Goal: Contribute content: Contribute content

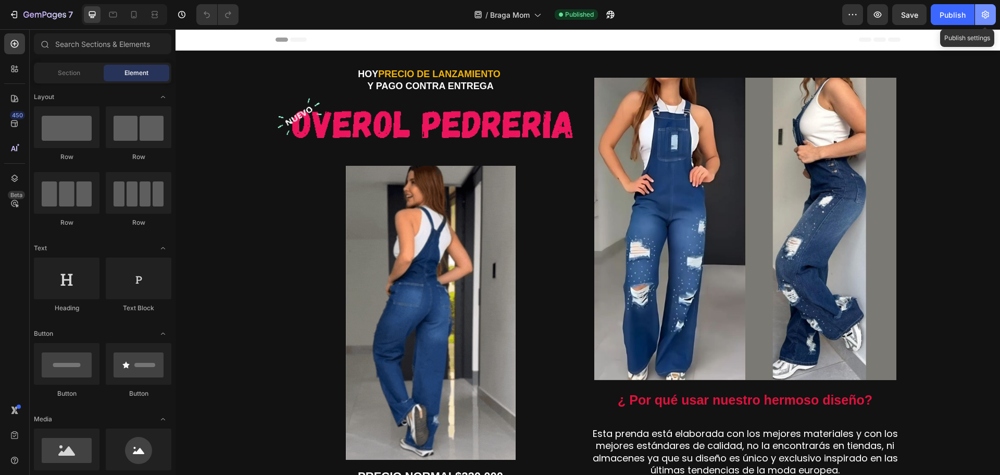
click at [988, 15] on icon "button" at bounding box center [985, 15] width 7 height 8
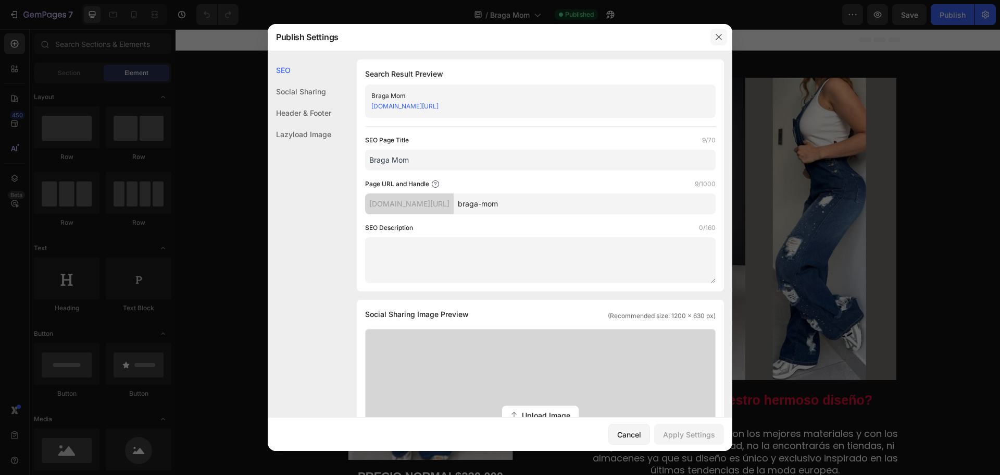
click at [717, 37] on icon "button" at bounding box center [719, 37] width 8 height 8
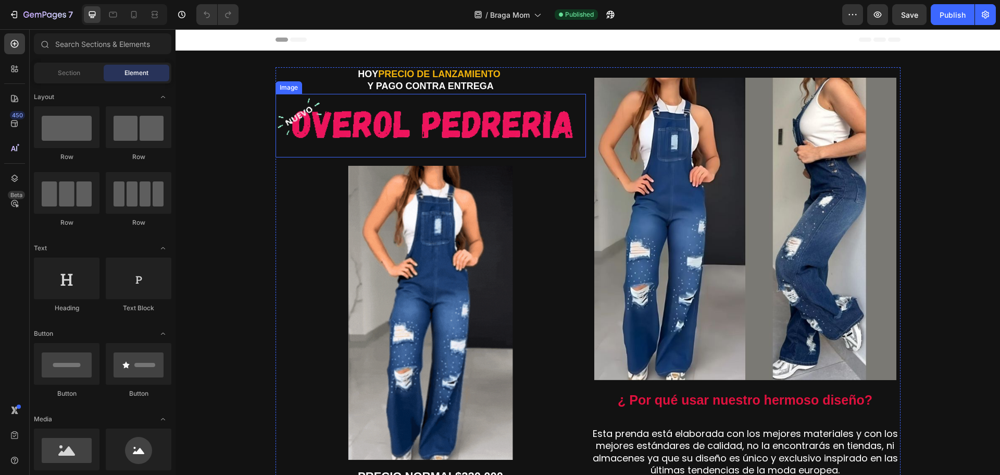
click at [462, 117] on img at bounding box center [431, 122] width 310 height 56
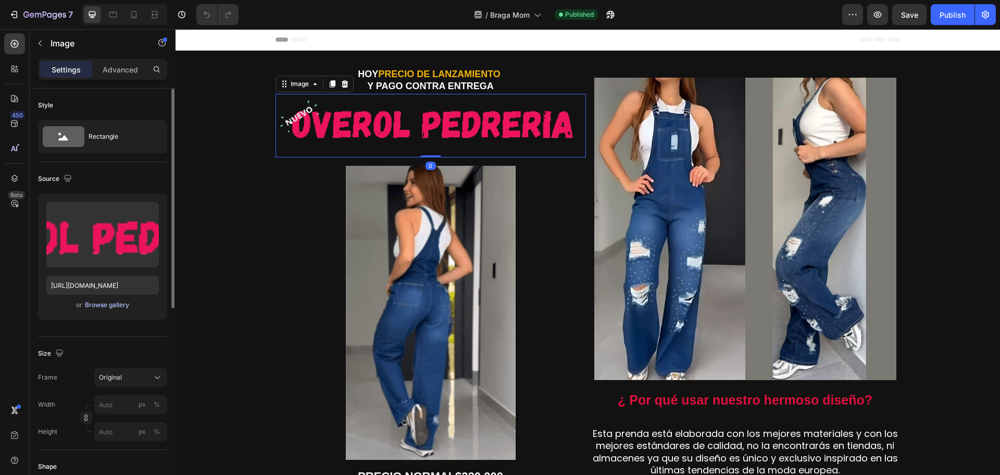
click at [111, 304] on div "Browse gallery" at bounding box center [107, 304] width 44 height 9
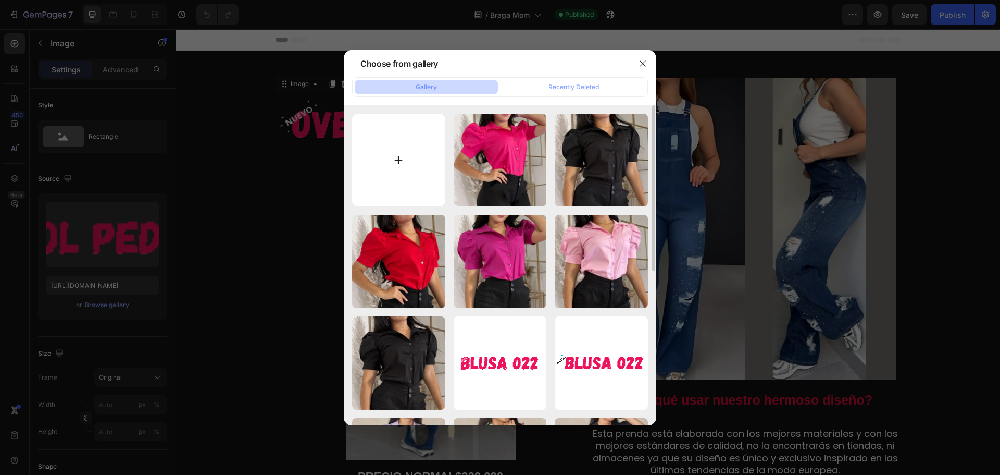
click at [398, 167] on input "file" at bounding box center [398, 160] width 93 height 93
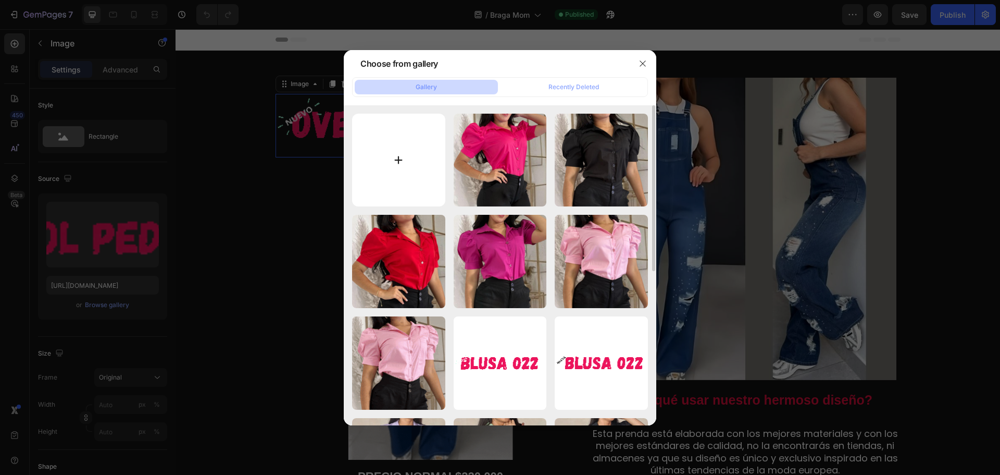
type input "C:\fakepath\TITULO.gif"
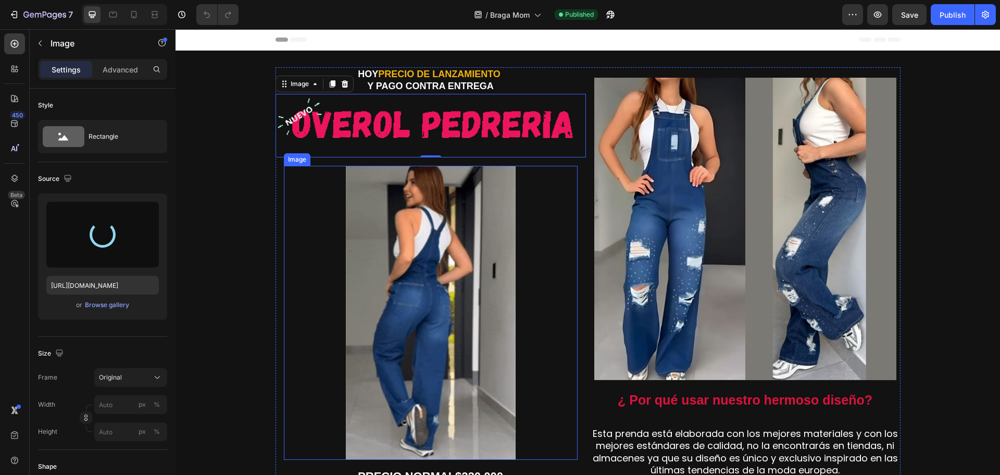
type input "[URL][DOMAIN_NAME]"
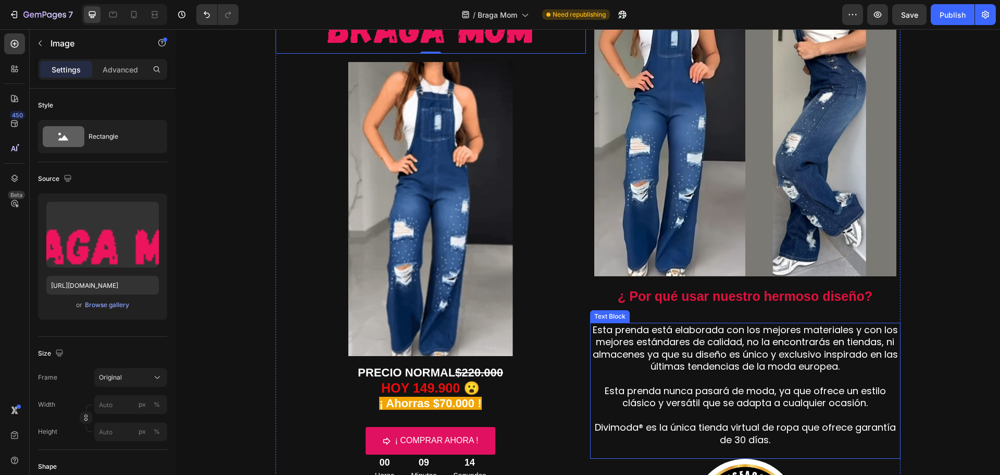
scroll to position [104, 0]
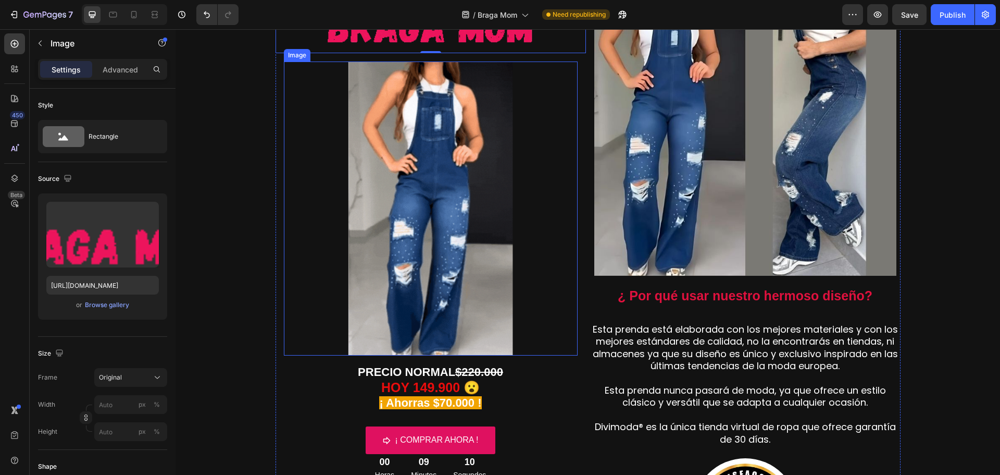
click at [444, 280] on img at bounding box center [431, 208] width 294 height 294
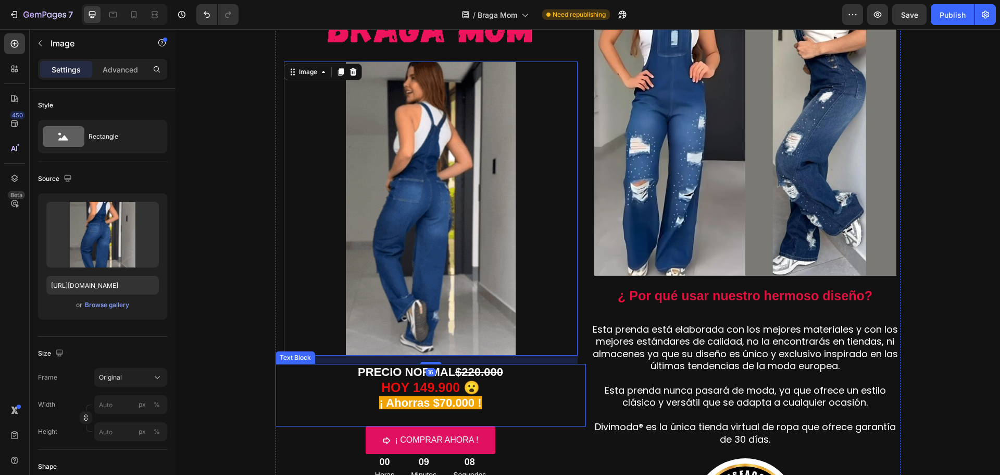
click at [419, 388] on strong "HOY 149.900 😮" at bounding box center [430, 387] width 98 height 15
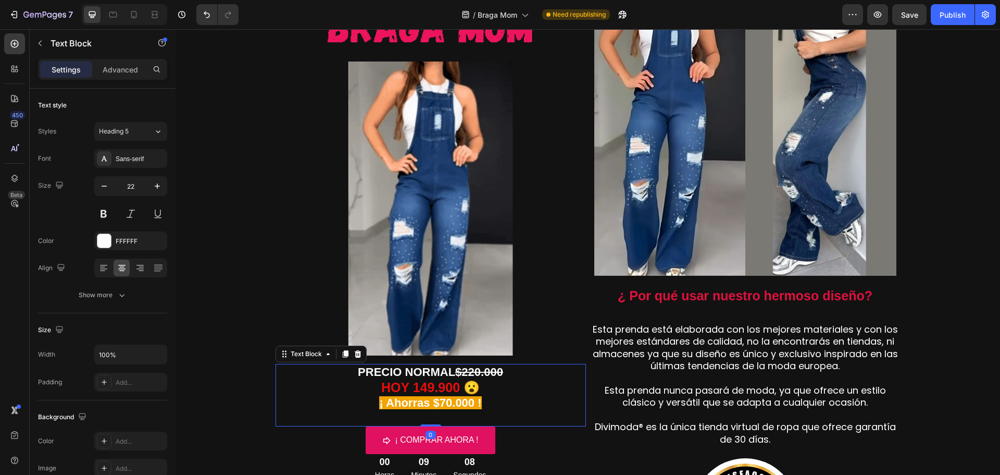
click at [421, 391] on strong "HOY 149.900 😮" at bounding box center [430, 387] width 98 height 15
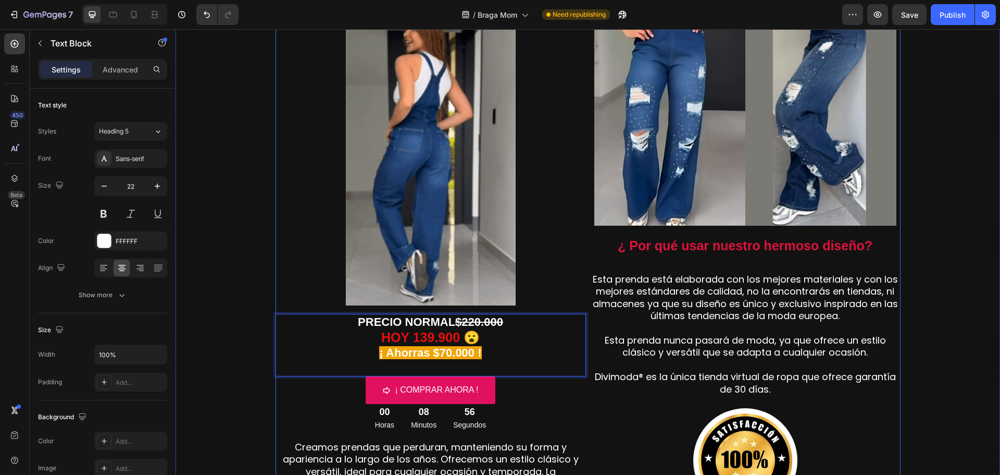
scroll to position [260, 0]
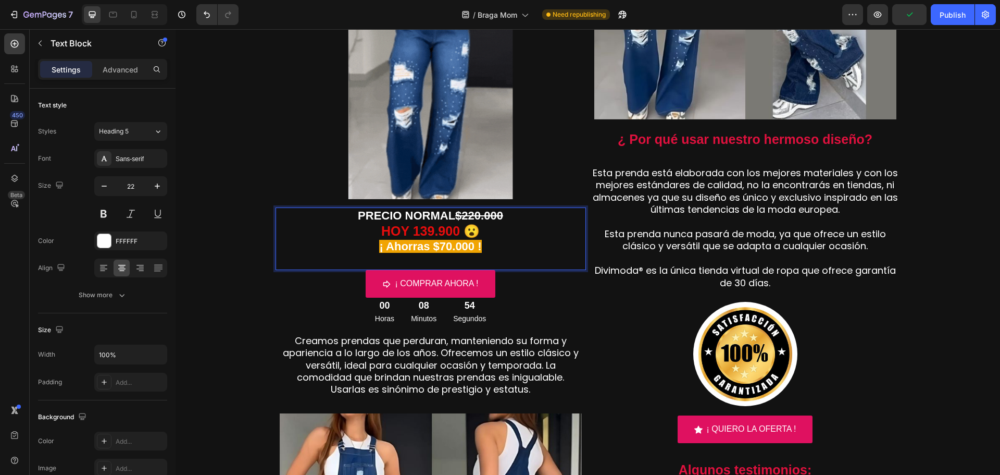
click at [471, 217] on strong "$220.000" at bounding box center [479, 215] width 48 height 13
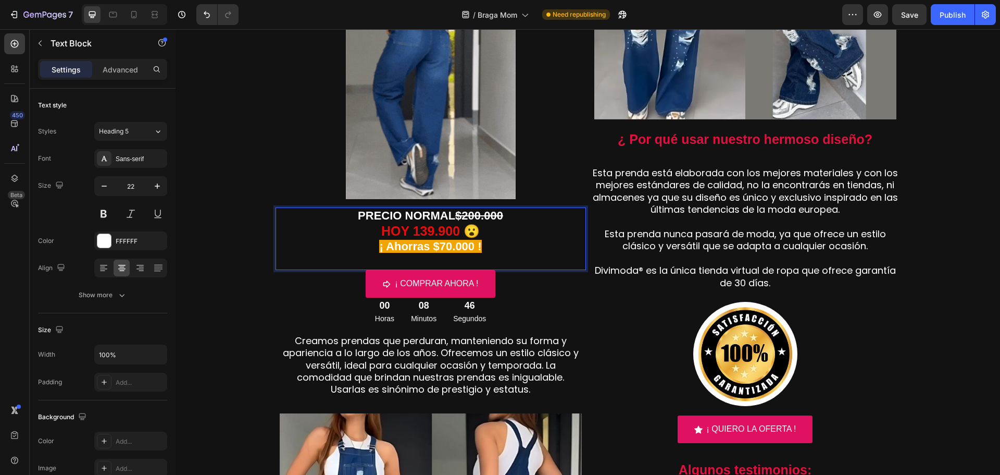
click at [441, 247] on strong "¡ Ahorras $70.000 !" at bounding box center [430, 246] width 102 height 13
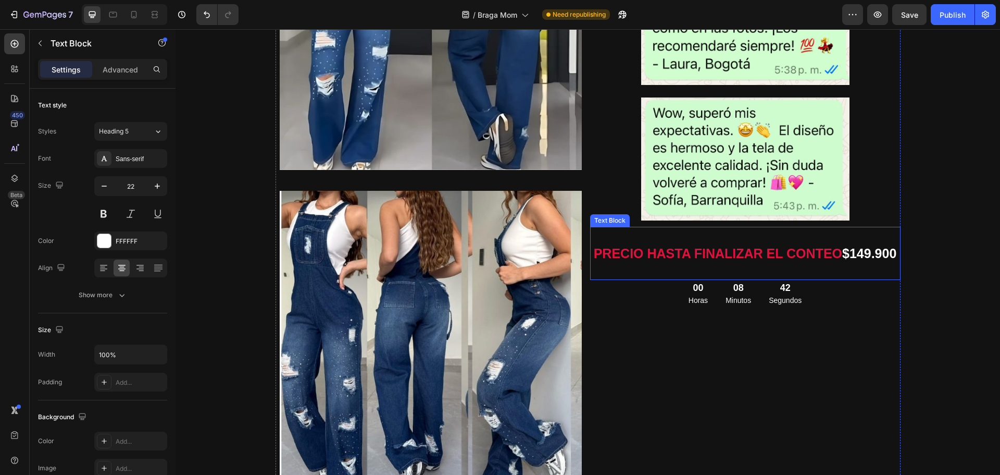
scroll to position [833, 0]
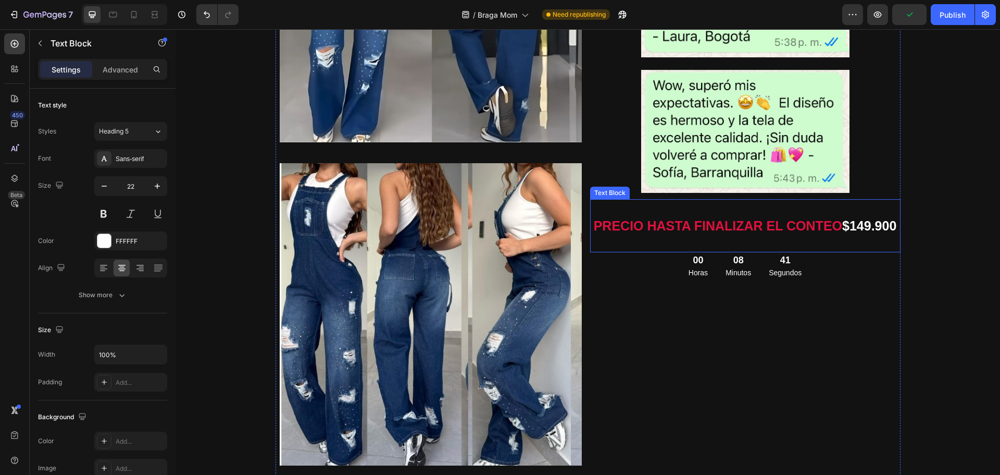
click at [861, 225] on strong "$149.900" at bounding box center [869, 225] width 54 height 15
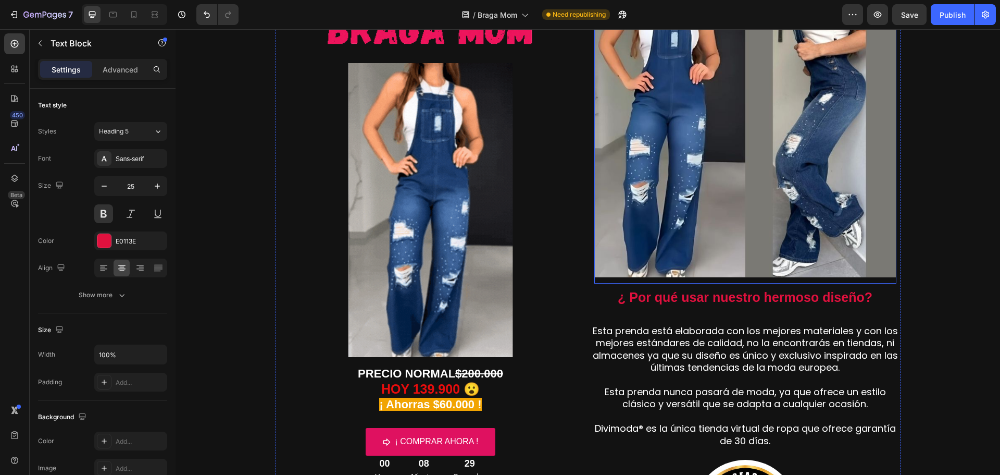
scroll to position [104, 0]
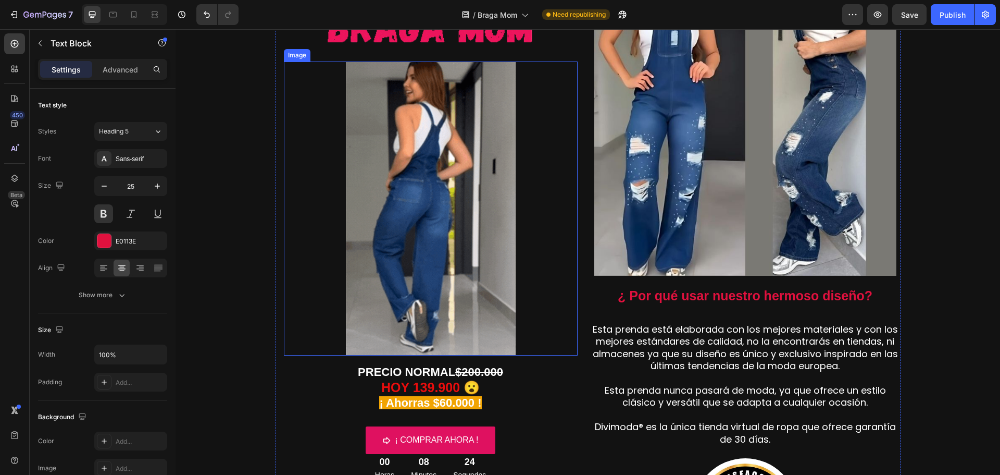
click at [437, 221] on img at bounding box center [431, 208] width 294 height 294
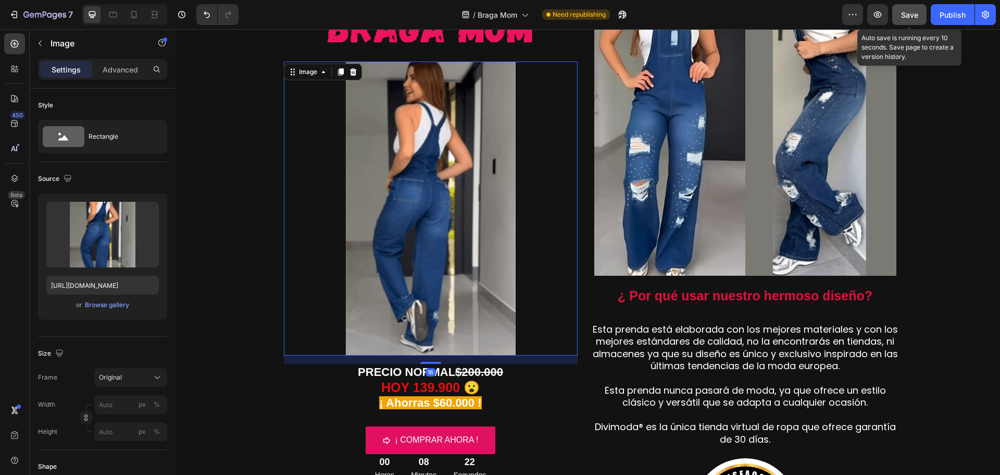
click at [910, 19] on div "Save" at bounding box center [909, 14] width 17 height 11
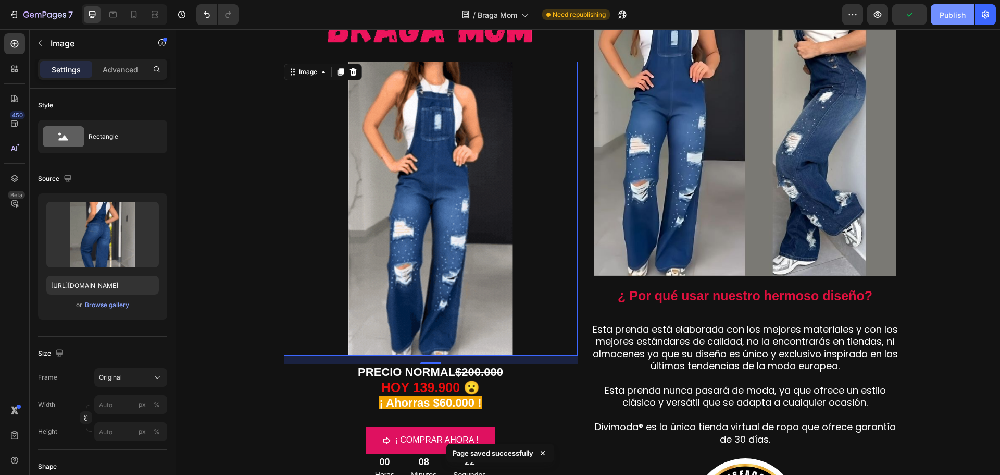
click at [944, 16] on div "Publish" at bounding box center [953, 14] width 26 height 11
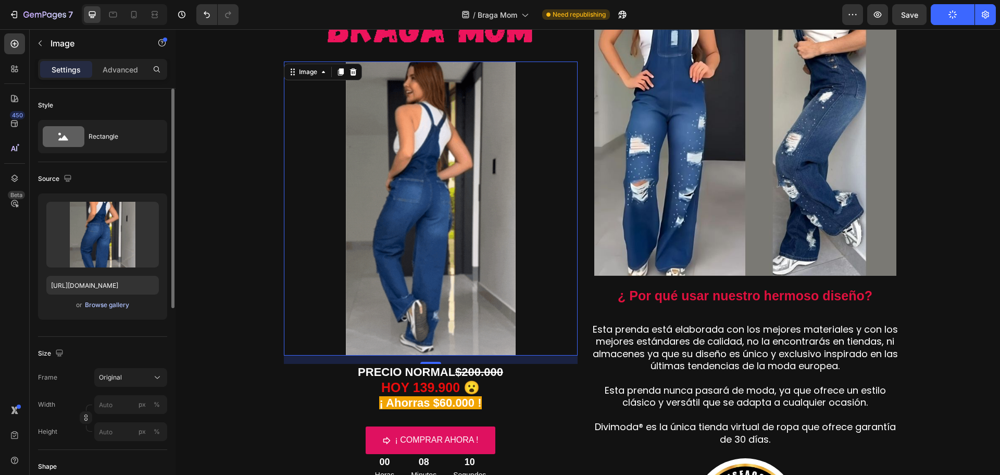
click at [111, 306] on div "Browse gallery" at bounding box center [107, 304] width 44 height 9
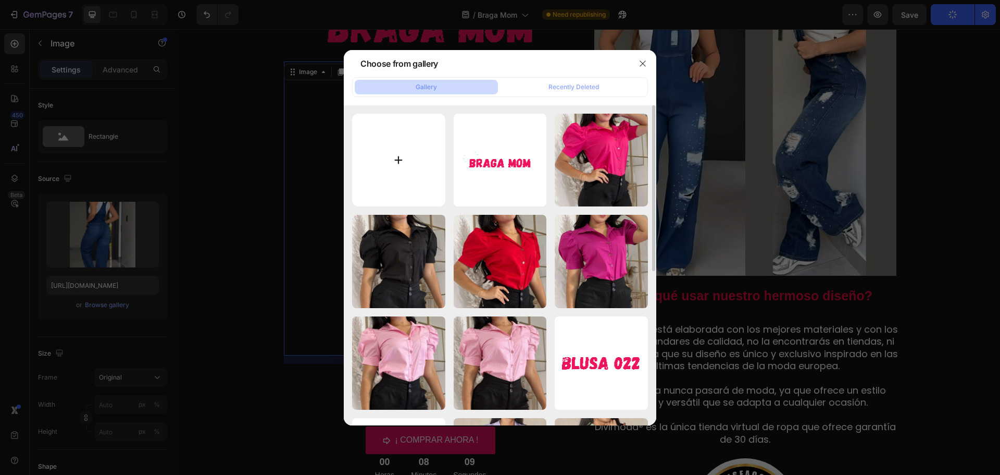
click at [401, 160] on input "file" at bounding box center [398, 160] width 93 height 93
type input "C:\fakepath\gif.gif"
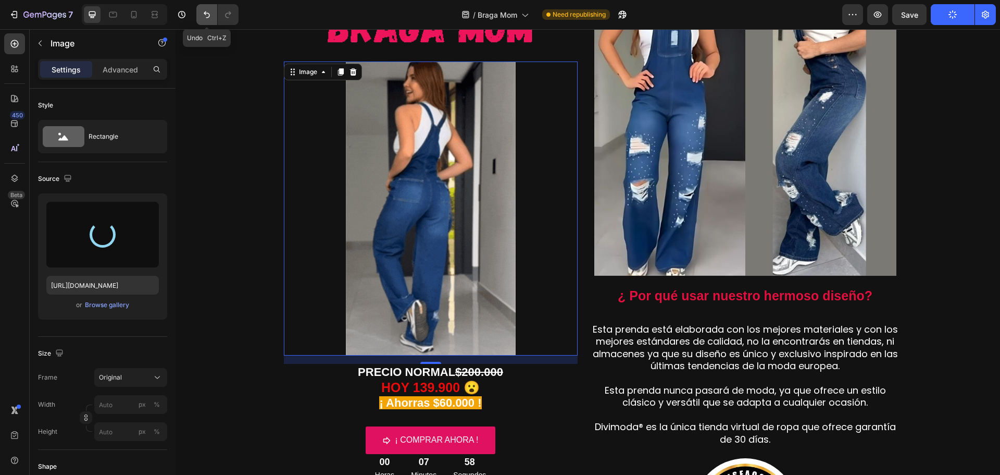
type input "[URL][DOMAIN_NAME]"
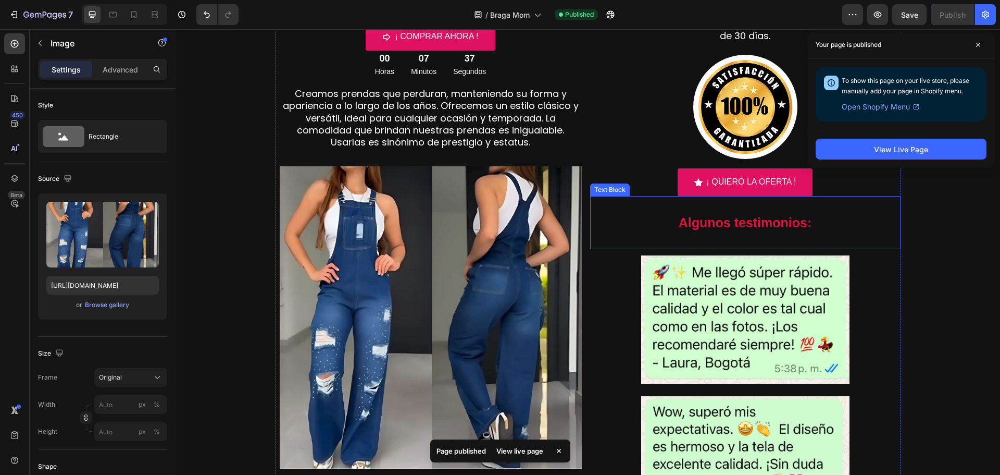
scroll to position [417, 0]
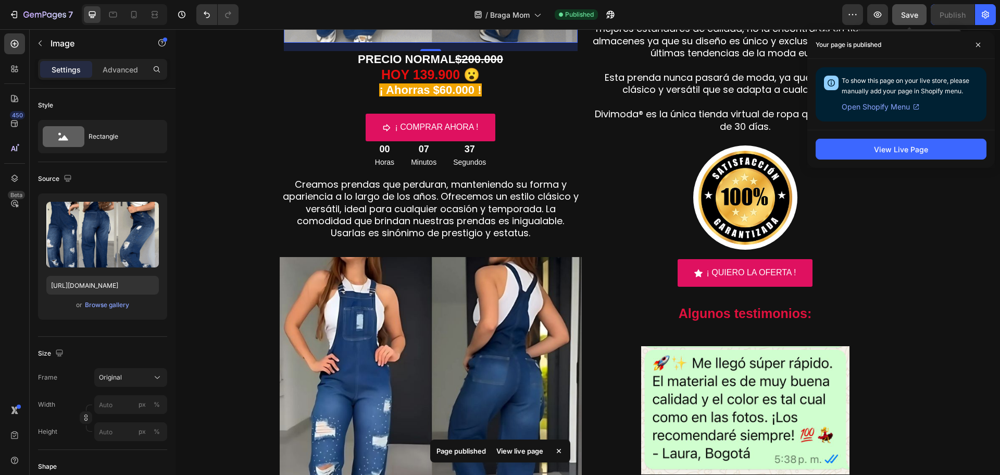
click at [912, 16] on span "Save" at bounding box center [909, 14] width 17 height 9
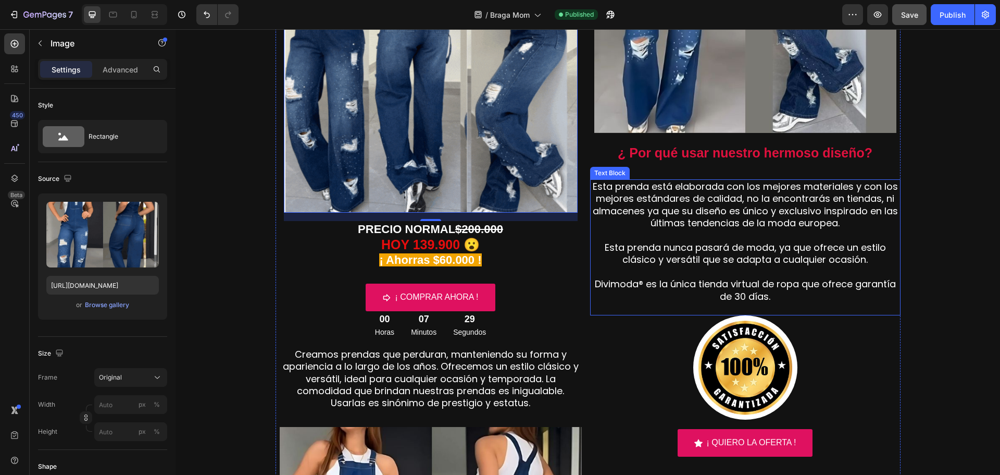
scroll to position [162, 0]
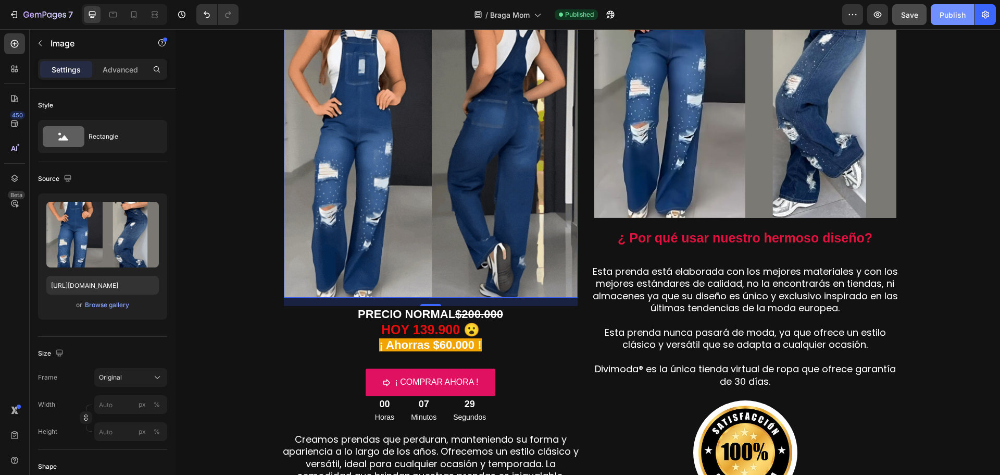
click at [940, 18] on div "Publish" at bounding box center [953, 14] width 26 height 11
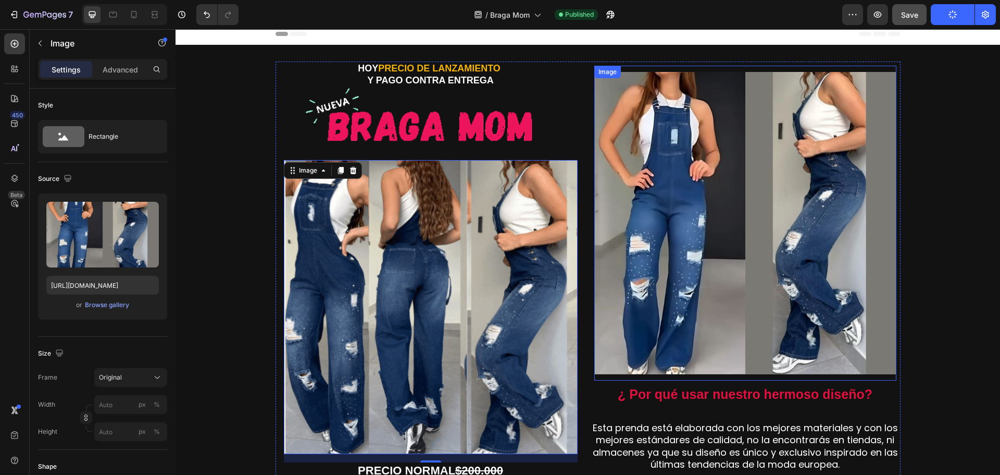
scroll to position [0, 0]
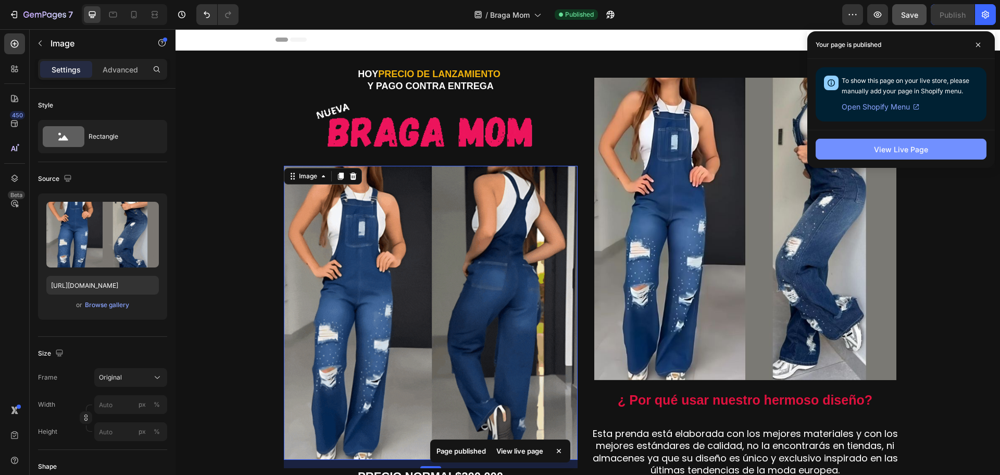
click at [914, 144] on div "View Live Page" at bounding box center [901, 149] width 54 height 11
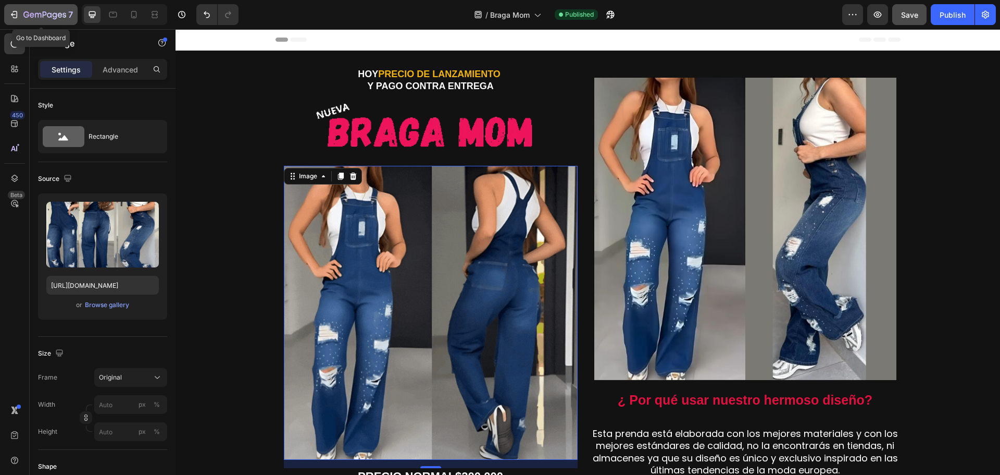
click at [35, 15] on icon "button" at bounding box center [38, 15] width 6 height 5
